Goal: Task Accomplishment & Management: Use online tool/utility

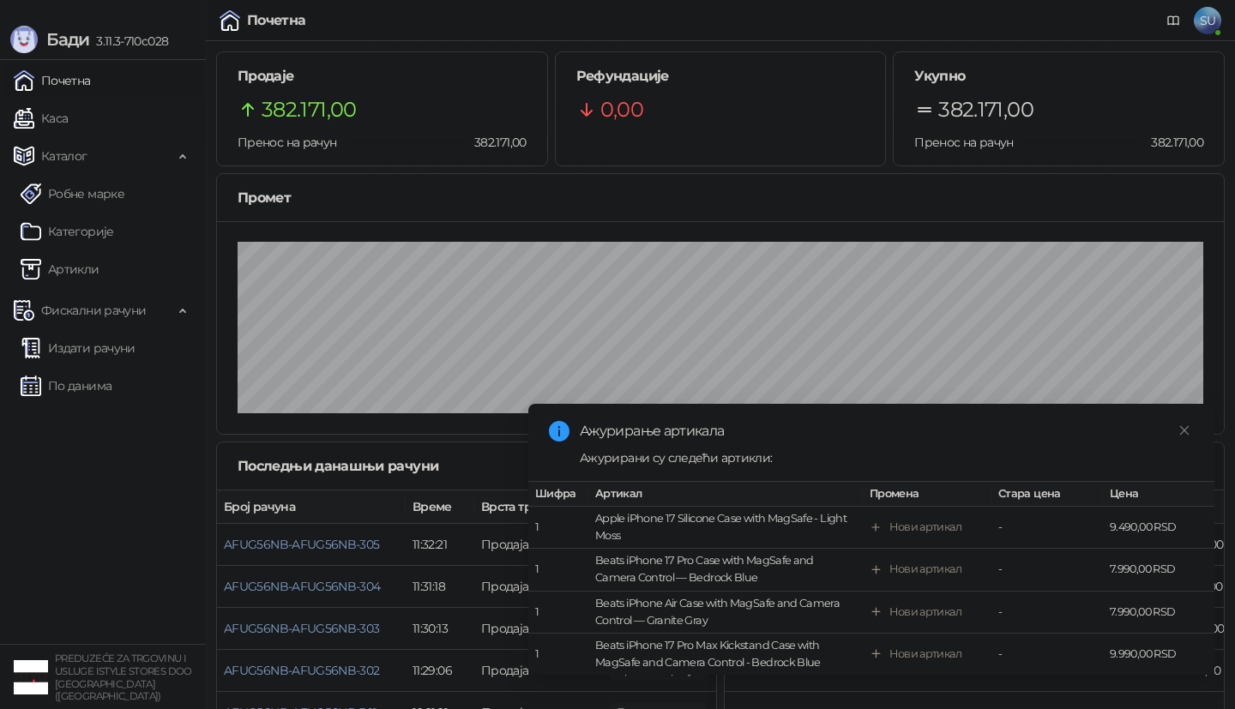
click at [60, 349] on link "Издати рачуни" at bounding box center [78, 348] width 115 height 34
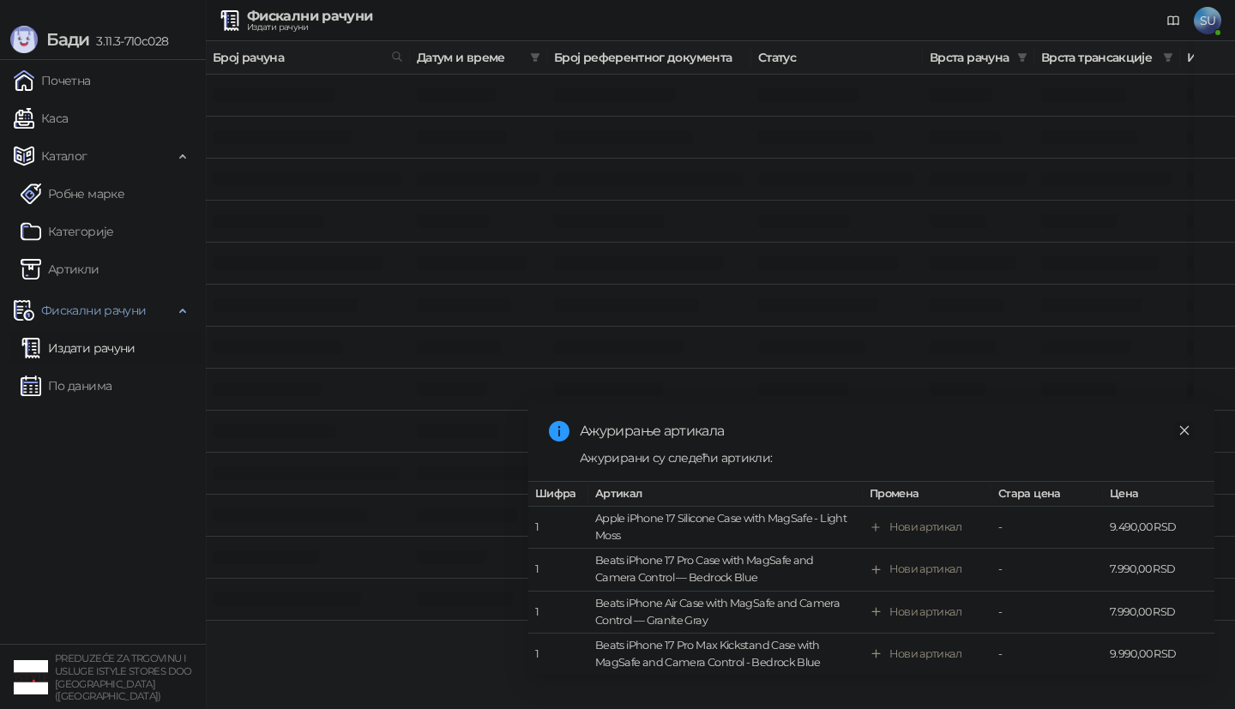
click at [1175, 432] on link "Close" at bounding box center [1184, 430] width 19 height 19
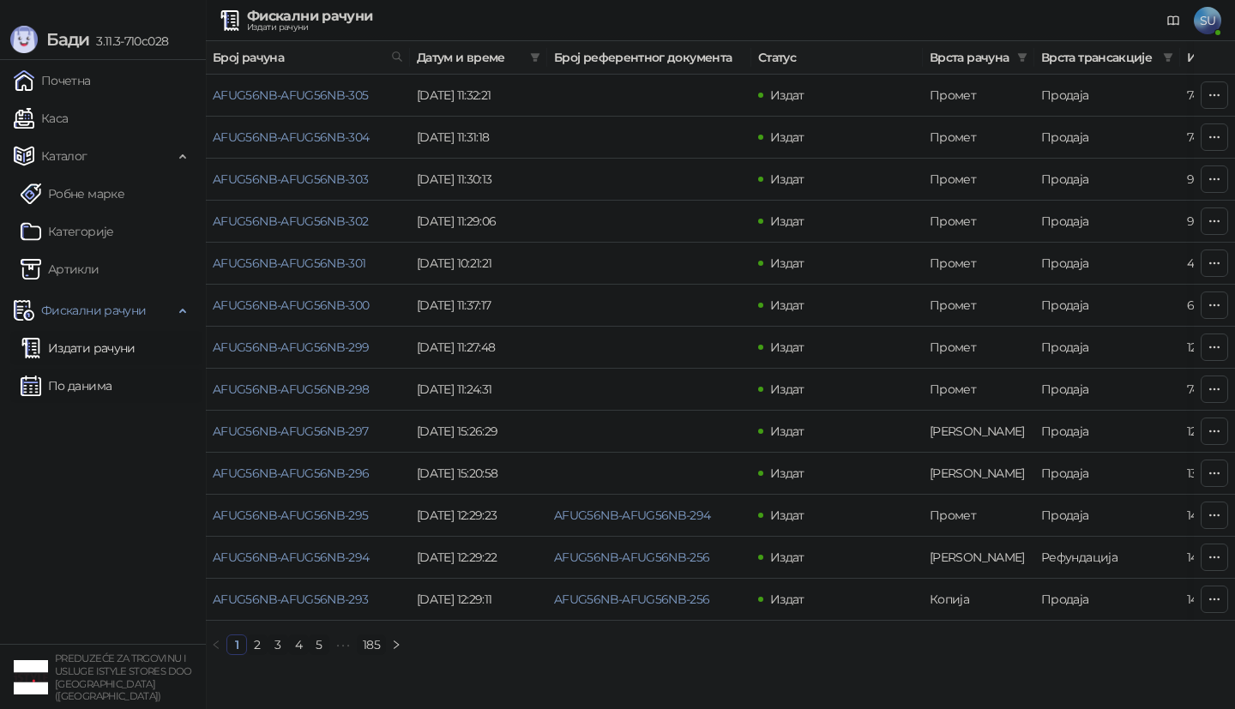
click at [99, 391] on link "По данима" at bounding box center [66, 386] width 91 height 34
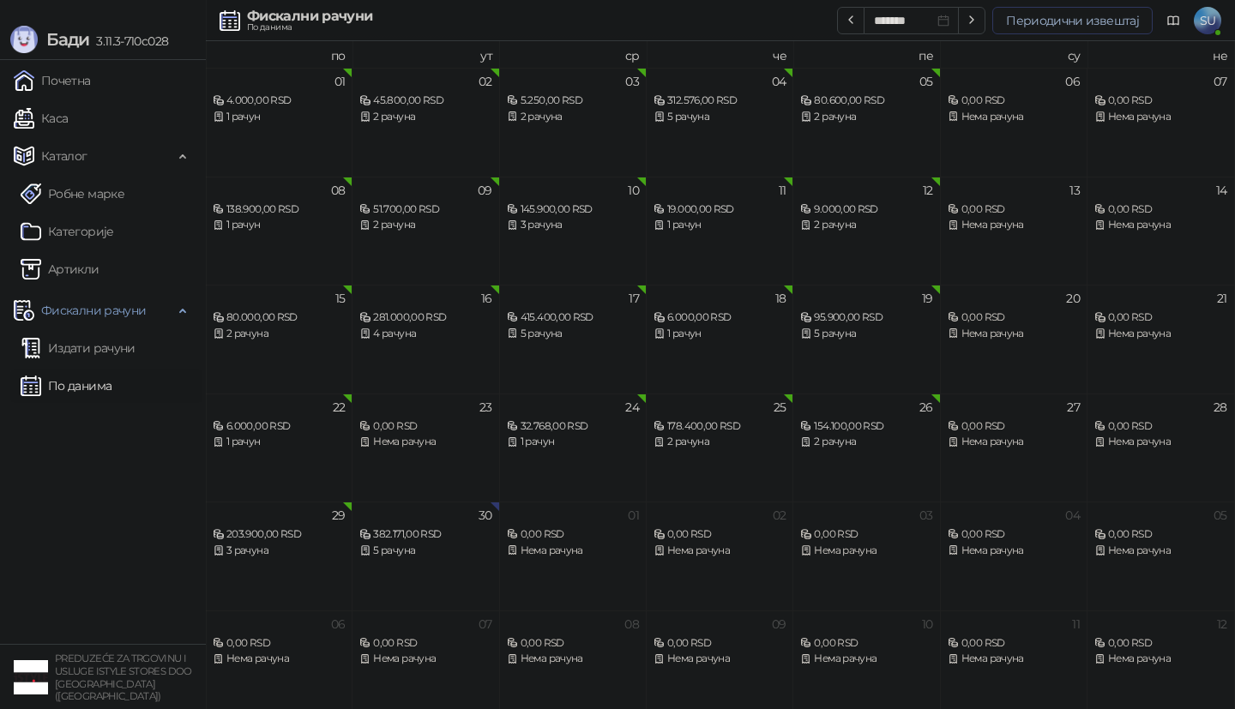
click at [1083, 16] on button "Периодични извештај" at bounding box center [1072, 20] width 160 height 27
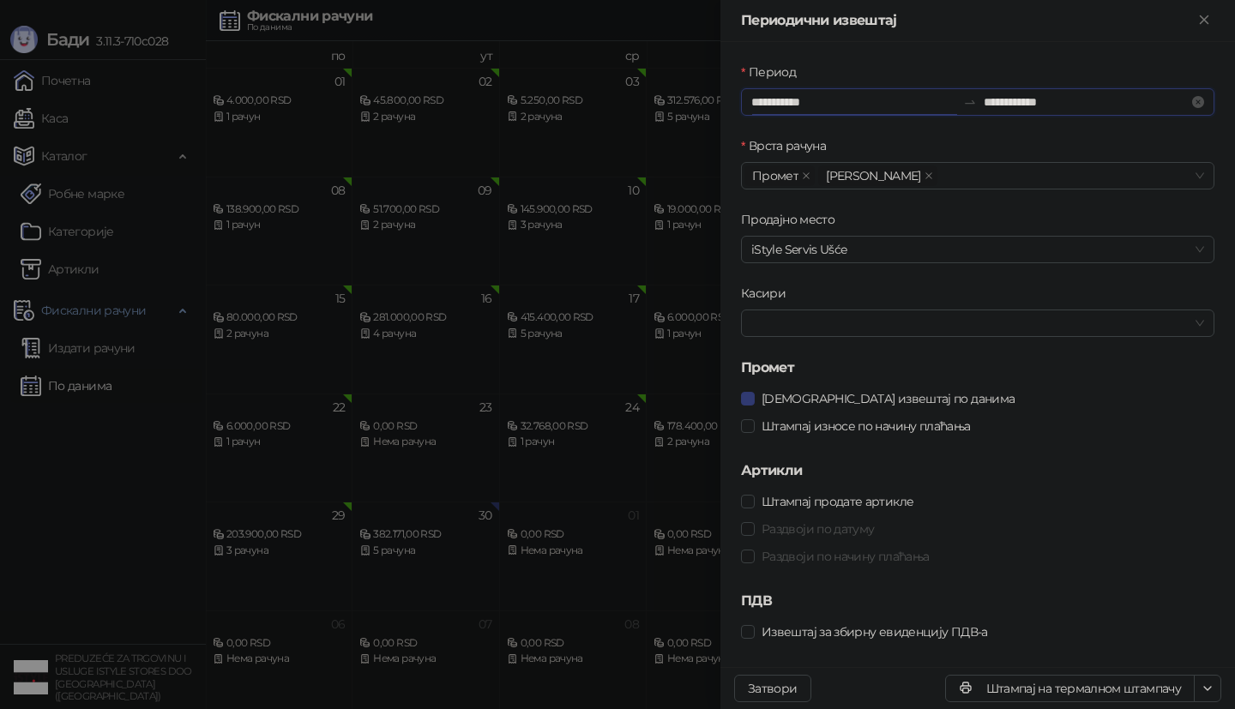
click at [838, 97] on input "**********" at bounding box center [853, 102] width 205 height 19
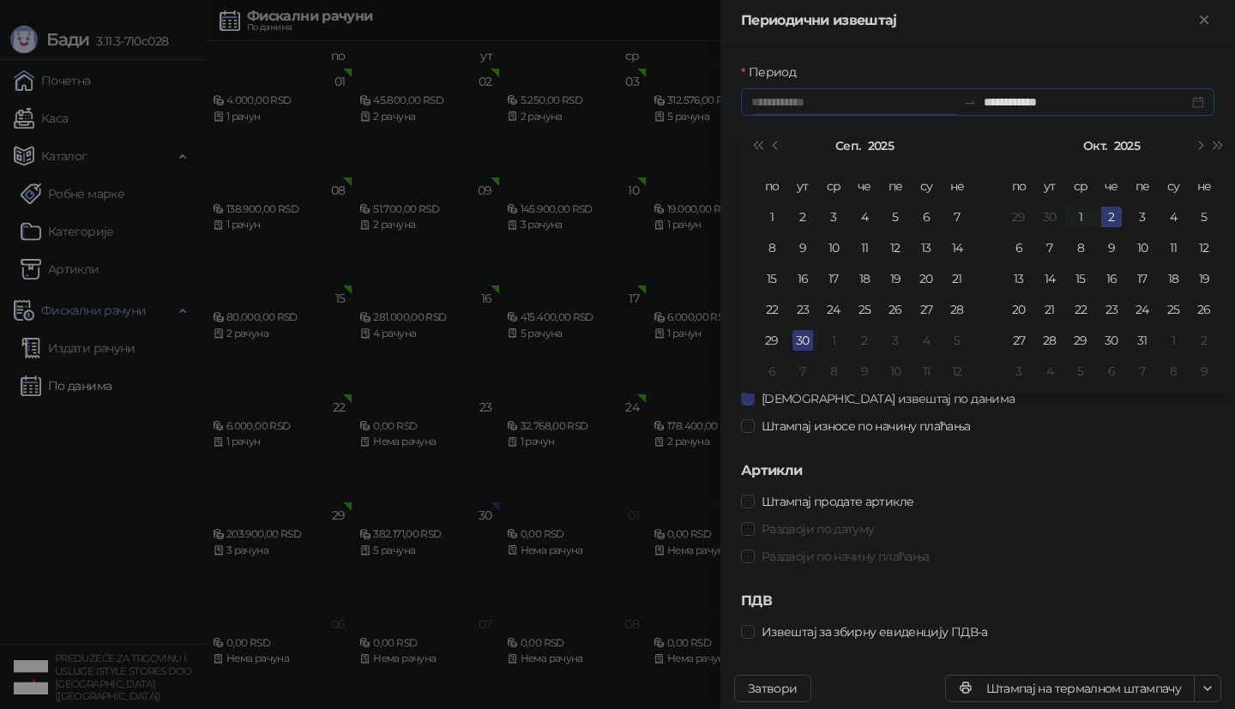
type input "**********"
click at [809, 339] on div "30" at bounding box center [802, 340] width 21 height 21
click at [807, 339] on div "30" at bounding box center [802, 340] width 21 height 21
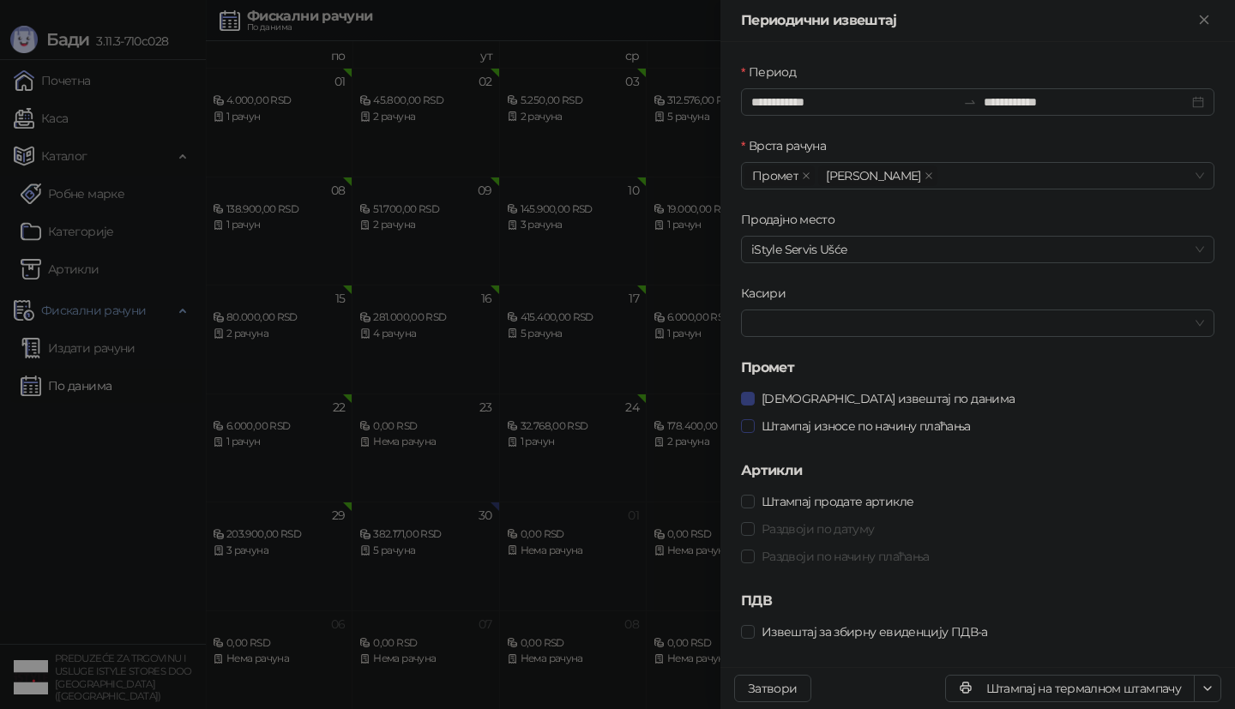
click at [864, 429] on span "Штампај износе по начину плаћања" at bounding box center [865, 426] width 223 height 19
click at [1215, 689] on button "button" at bounding box center [1206, 688] width 27 height 27
click at [1154, 628] on span "Штампај на А4 штампачу" at bounding box center [1133, 626] width 147 height 19
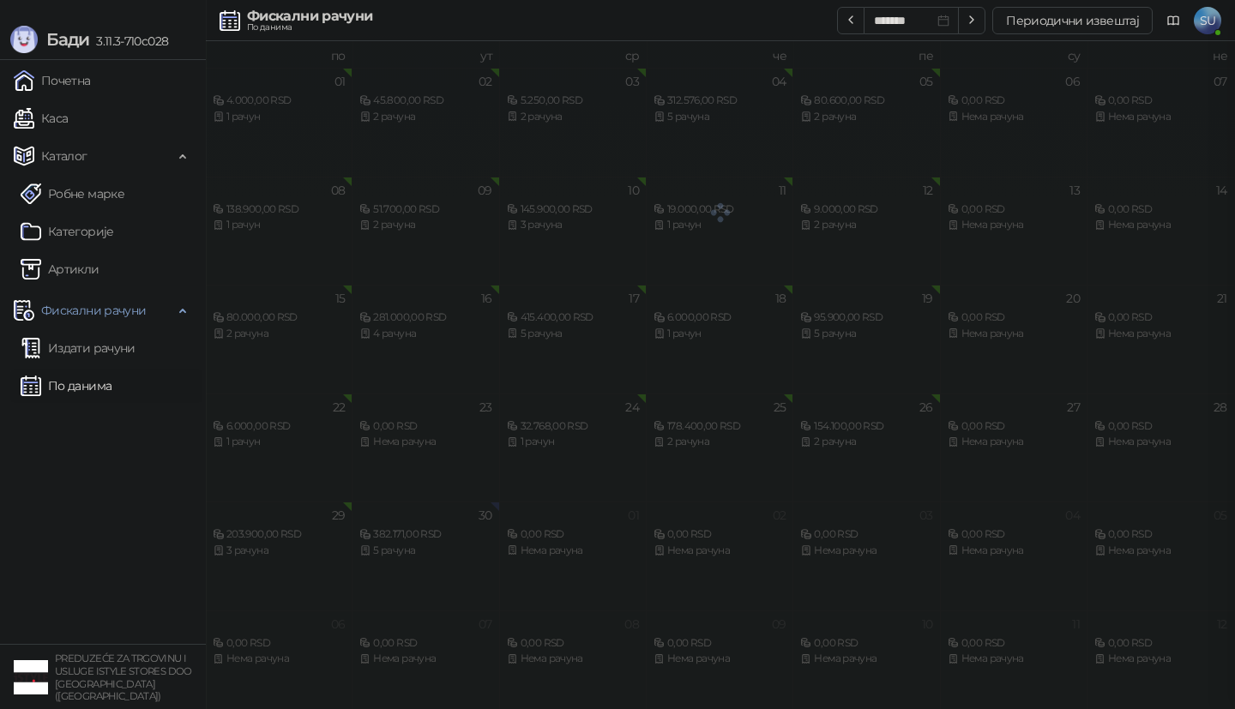
click at [99, 542] on div at bounding box center [617, 354] width 1235 height 709
click at [99, 505] on ul "Почетна [PERSON_NAME] Робне марке [PERSON_NAME] Фискални рачуни Издати рачуни П…" at bounding box center [103, 352] width 206 height 584
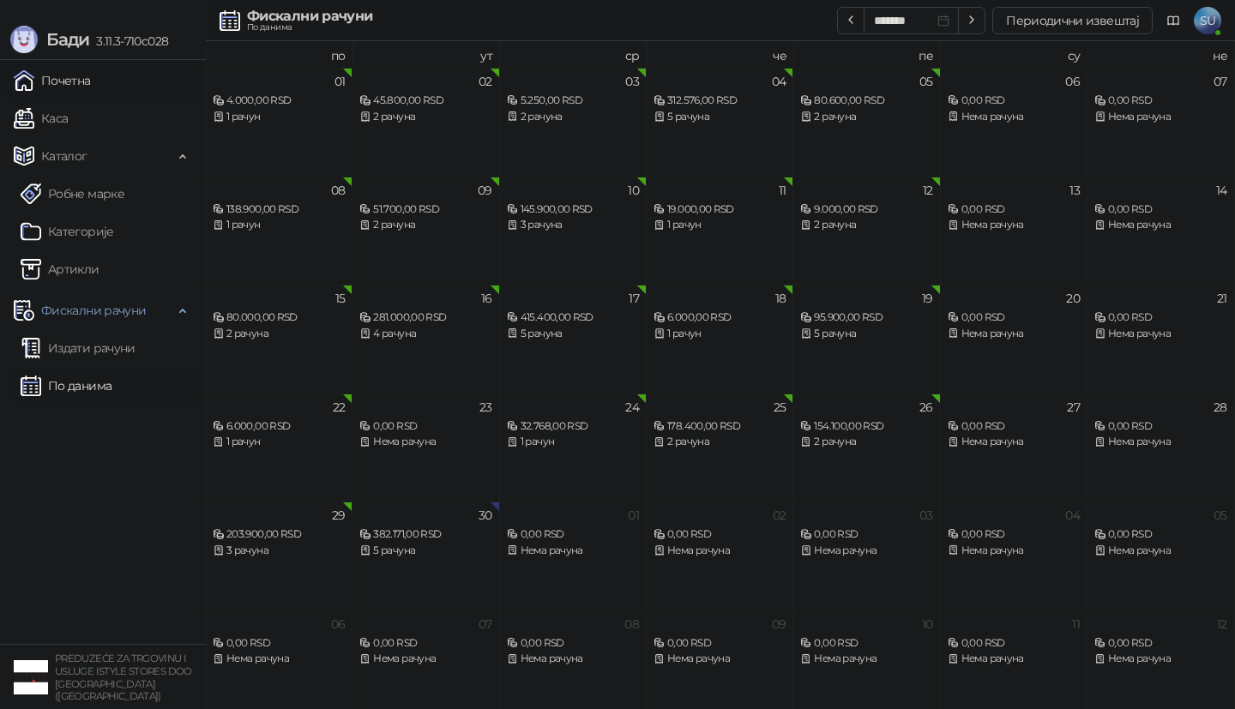
click at [91, 80] on link "Почетна" at bounding box center [52, 80] width 77 height 34
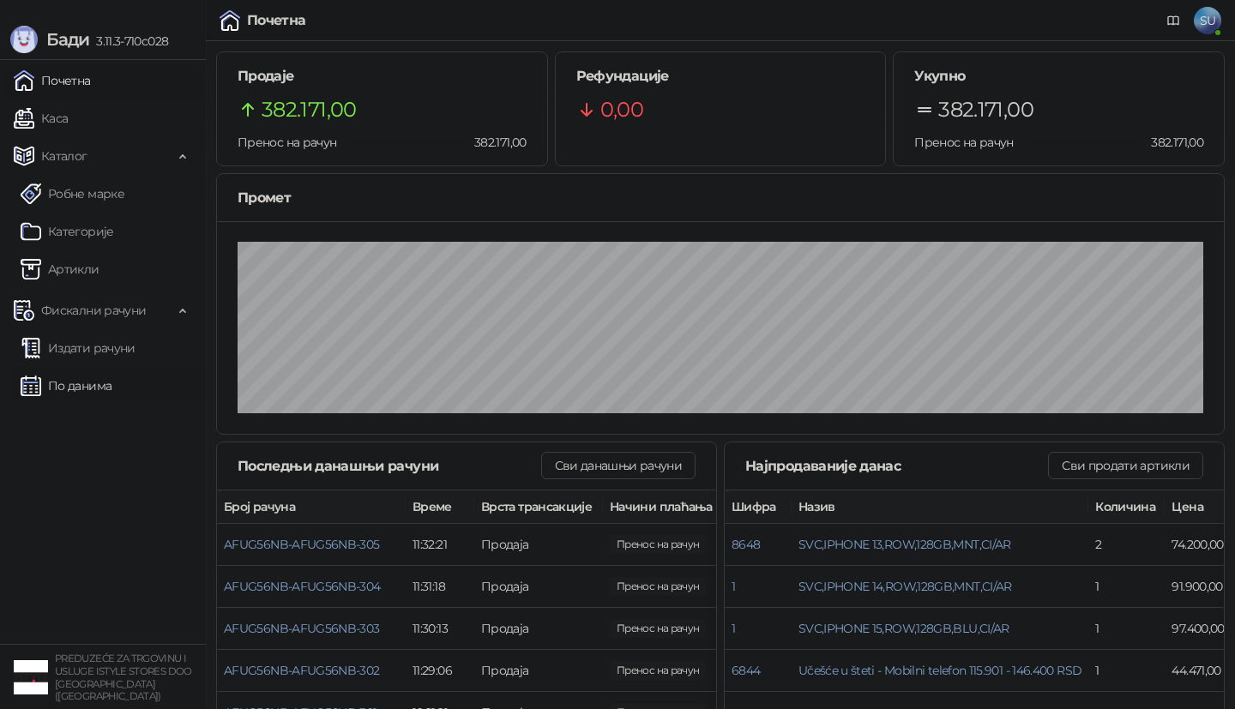
click at [87, 391] on link "По данима" at bounding box center [66, 386] width 91 height 34
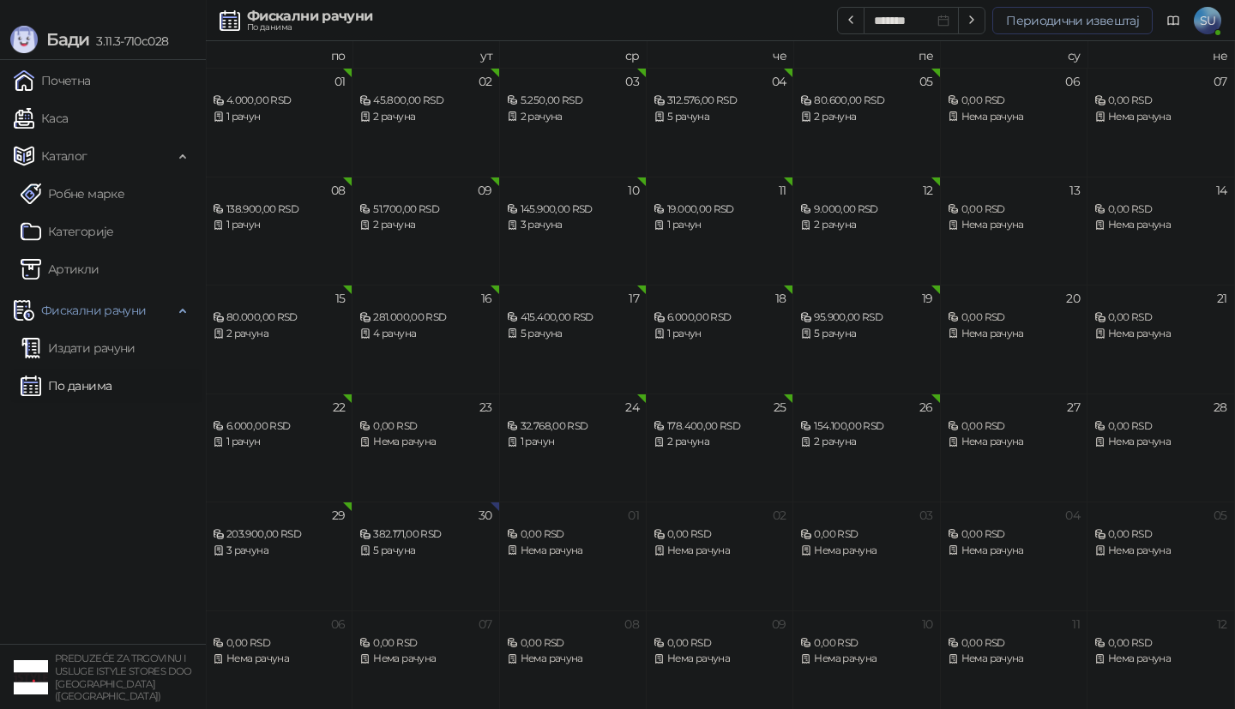
click at [1032, 27] on button "Периодични извештај" at bounding box center [1072, 20] width 160 height 27
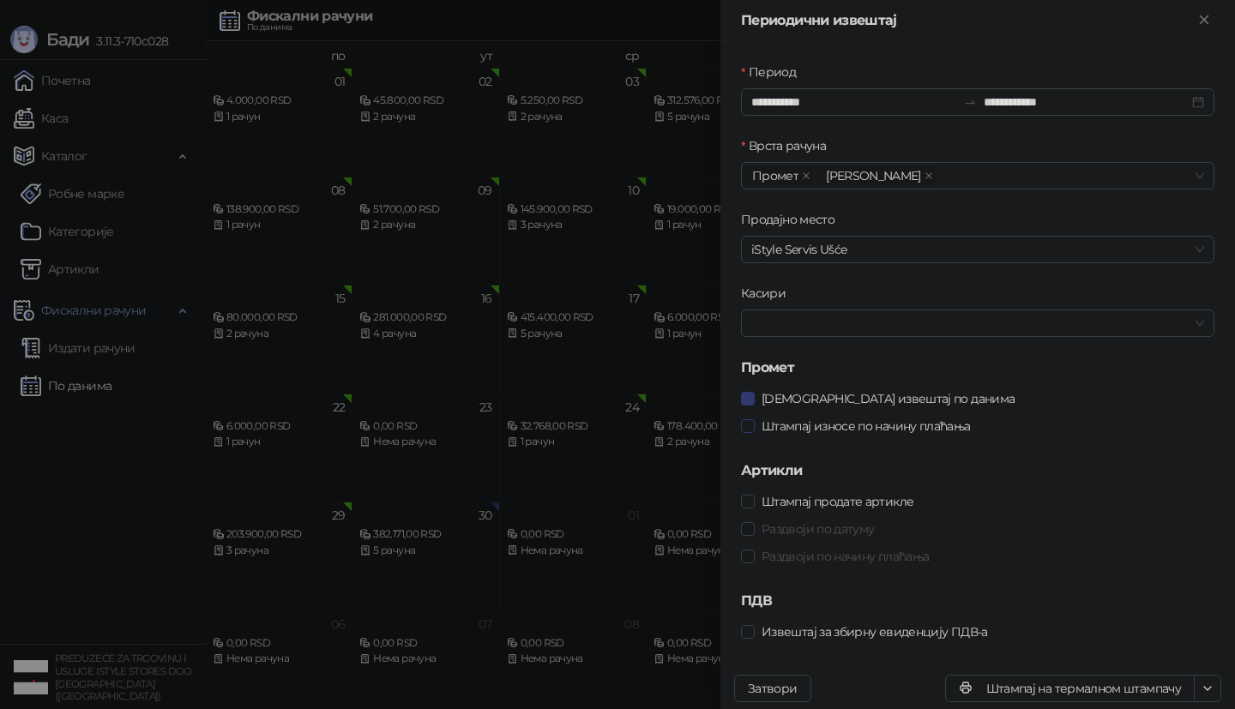
click at [843, 417] on span "Штампај износе по начину плаћања" at bounding box center [865, 426] width 223 height 19
click at [1201, 687] on icon "button" at bounding box center [1207, 689] width 14 height 14
click at [1158, 624] on span "Штампај на А4 штампачу" at bounding box center [1133, 626] width 147 height 19
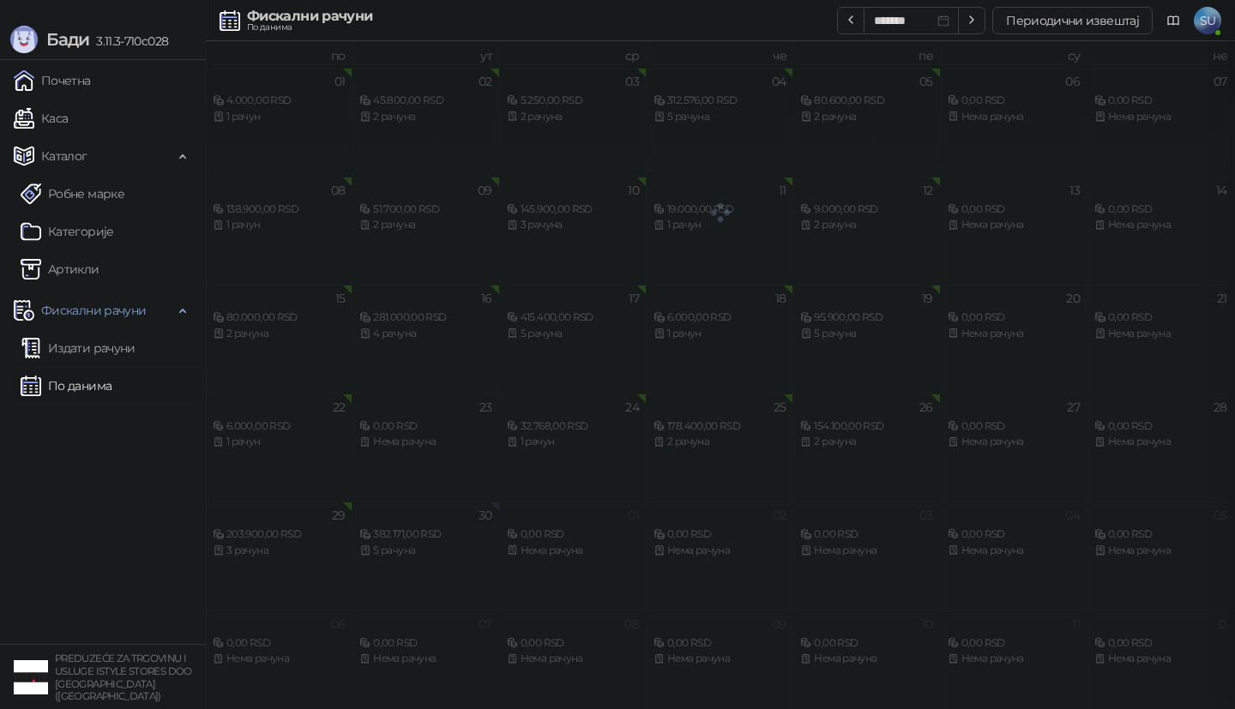
click at [189, 558] on div at bounding box center [617, 354] width 1235 height 709
click at [128, 515] on ul "Почетна [PERSON_NAME] Робне марке [PERSON_NAME] Фискални рачуни Издати рачуни П…" at bounding box center [103, 352] width 206 height 584
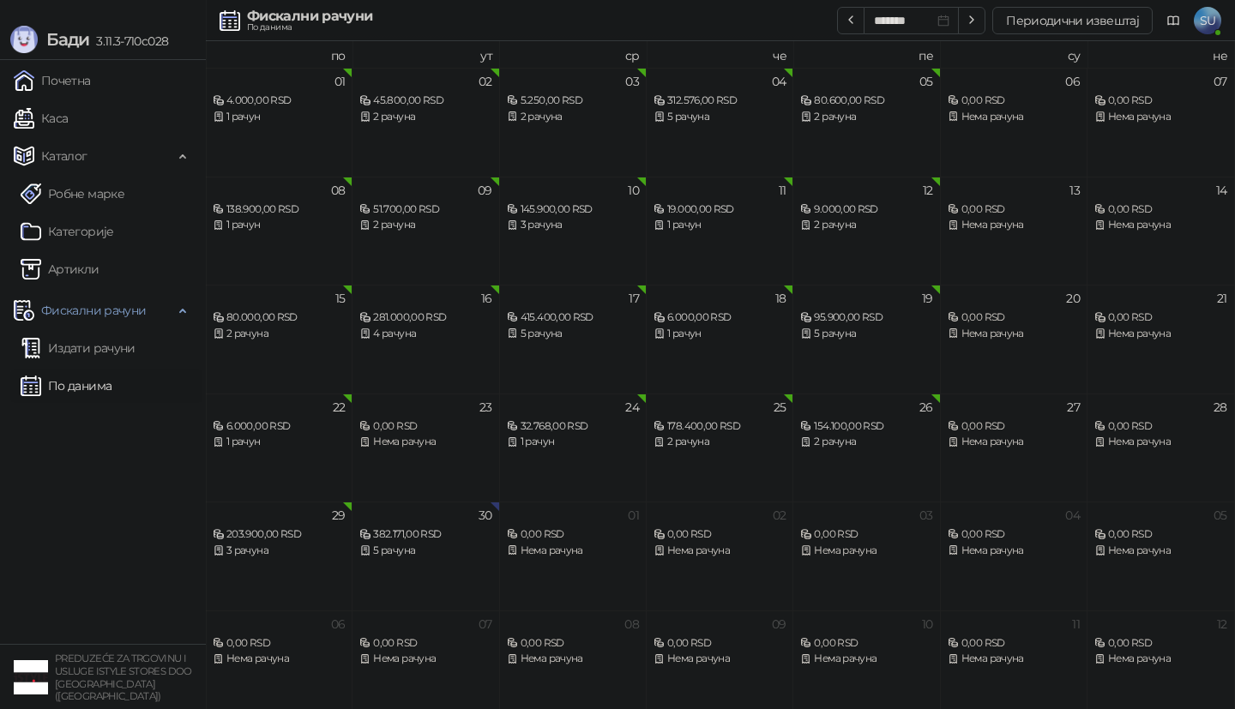
click at [133, 505] on ul "Почетна [PERSON_NAME] Робне марке [PERSON_NAME] Фискални рачуни Издати рачуни П…" at bounding box center [103, 352] width 206 height 584
